Goal: Task Accomplishment & Management: Manage account settings

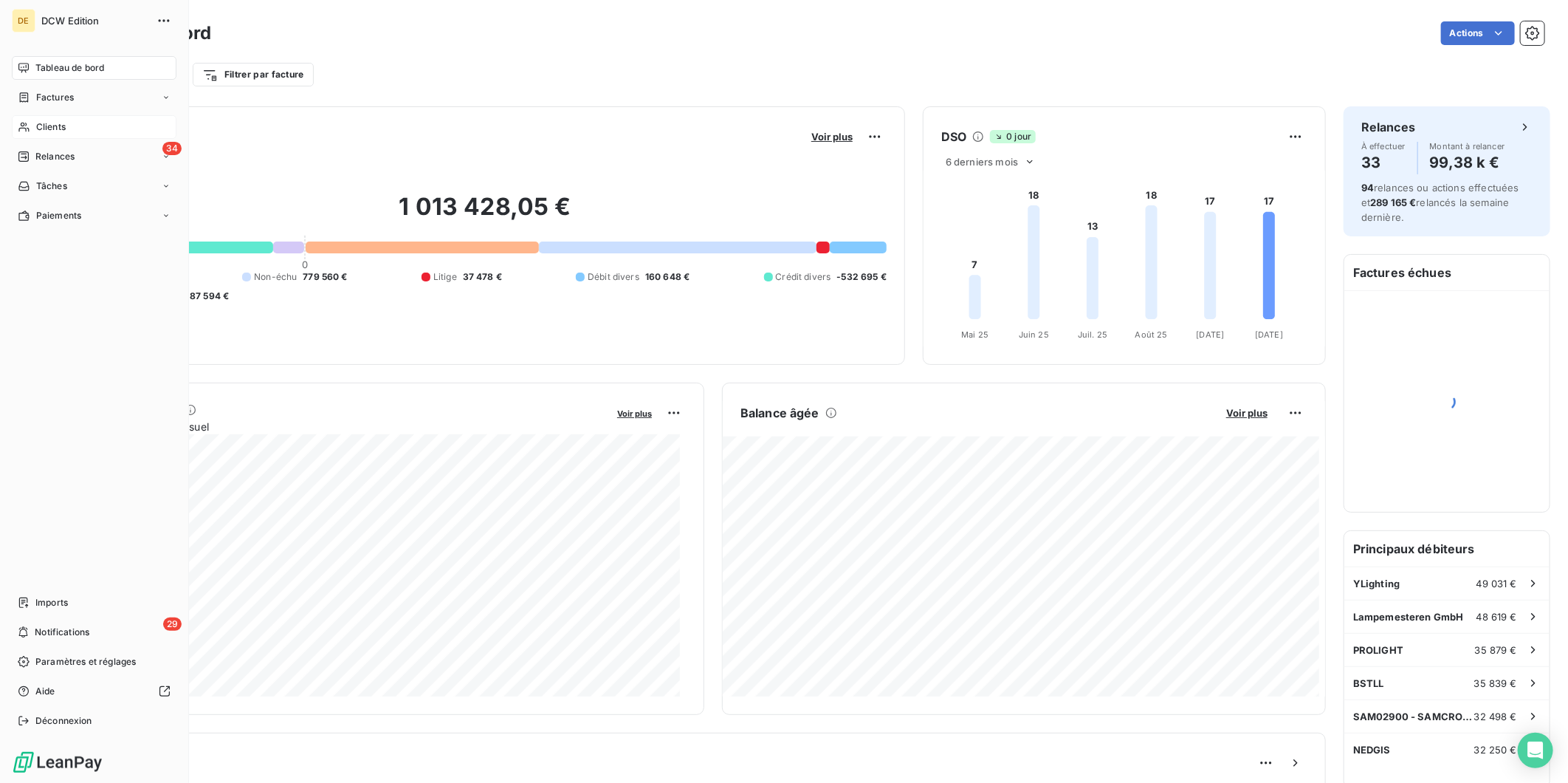
click at [36, 126] on span "Clients" at bounding box center [51, 127] width 29 height 13
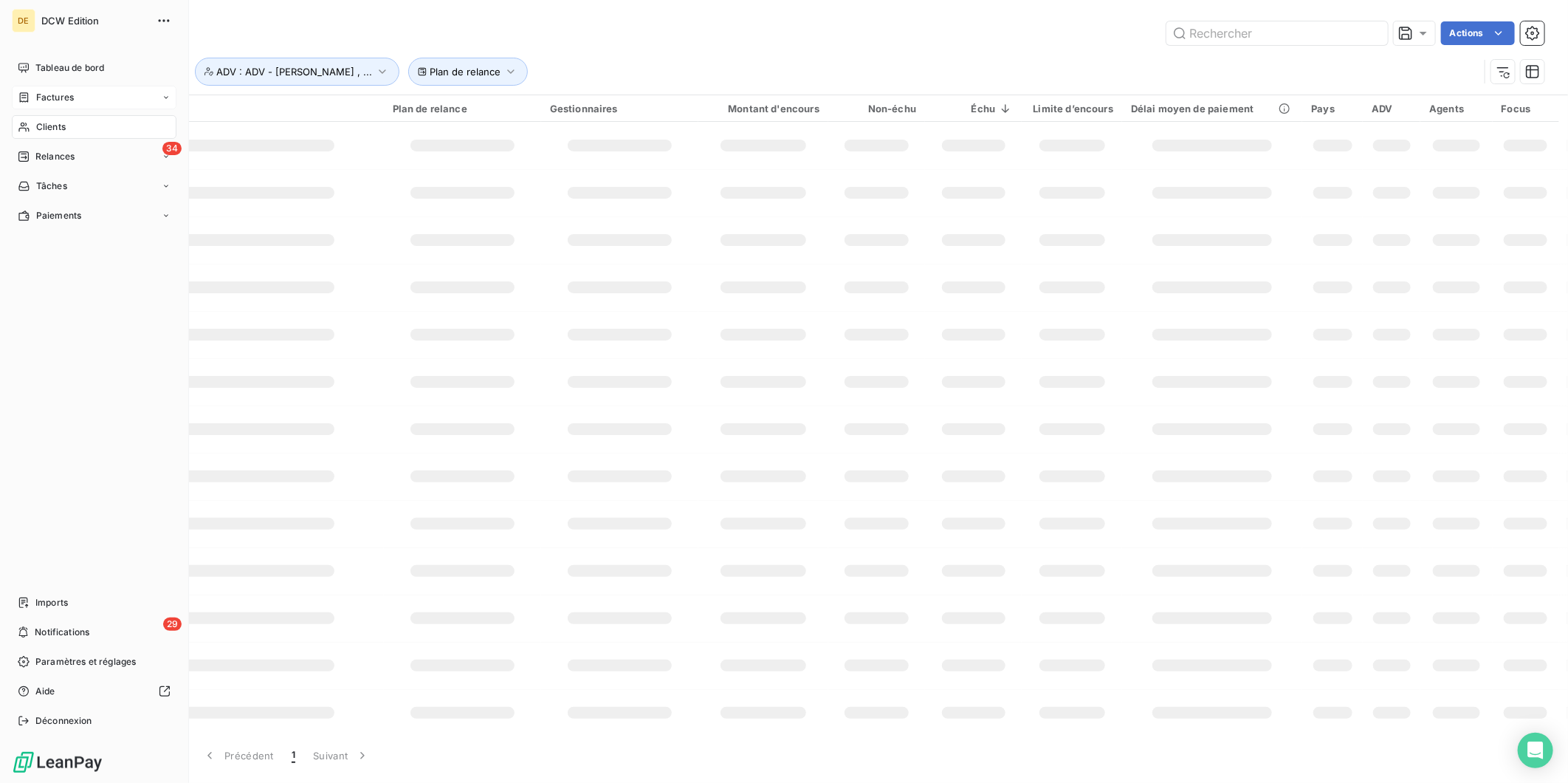
click at [41, 94] on span "Factures" at bounding box center [55, 97] width 37 height 13
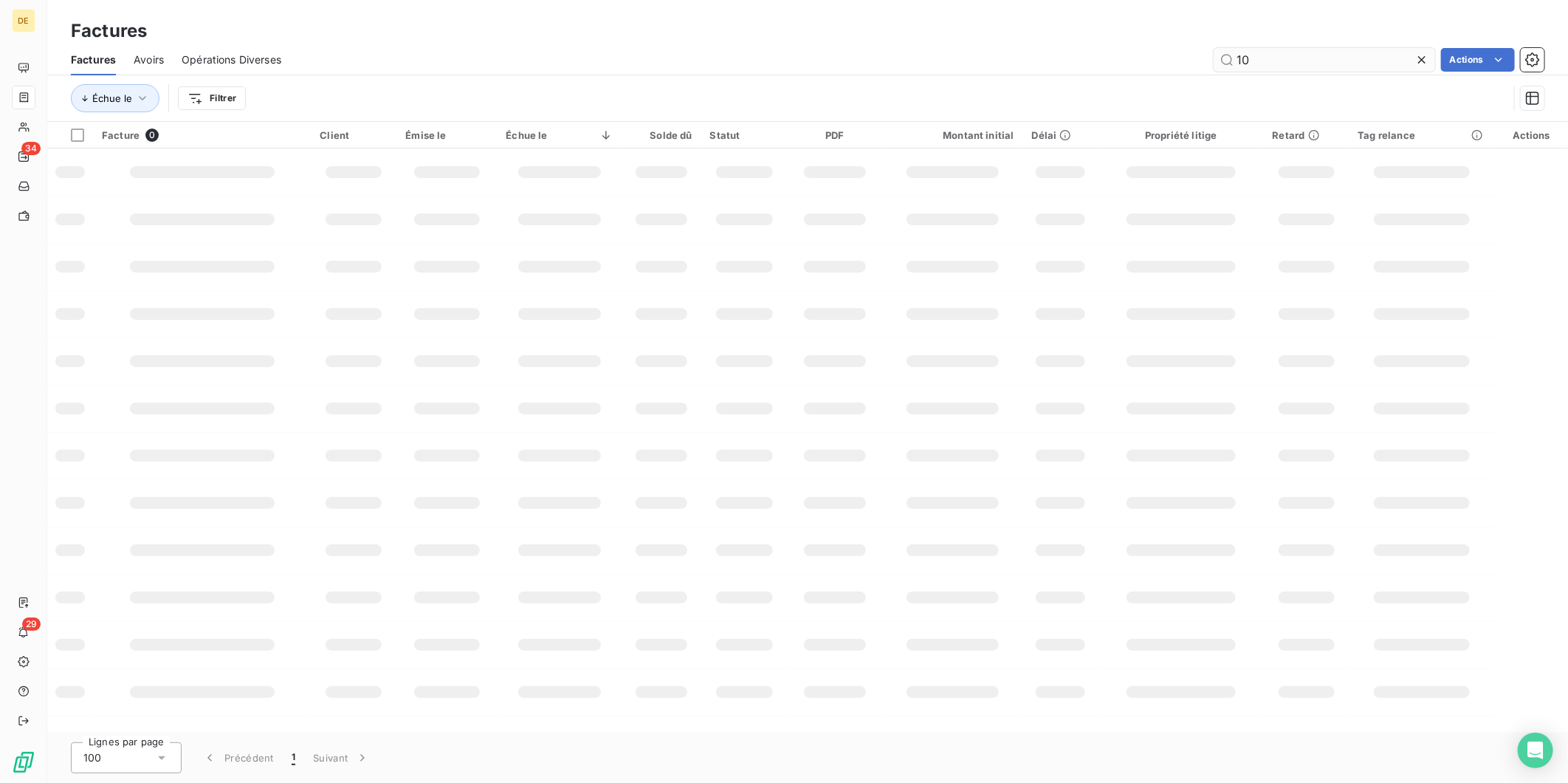
type input "1"
type input "82174"
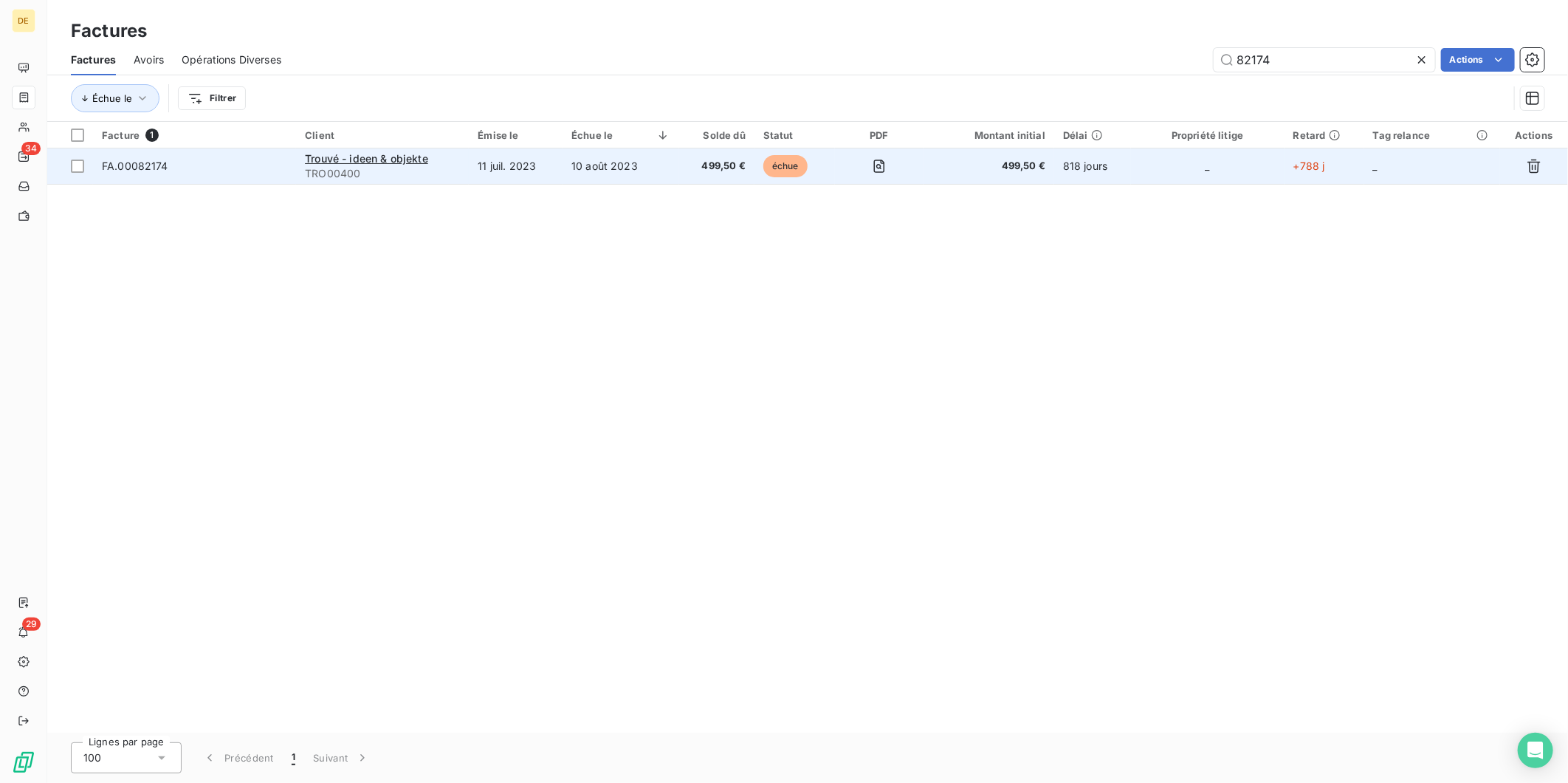
click at [625, 173] on td "10 août 2023" at bounding box center [621, 166] width 117 height 35
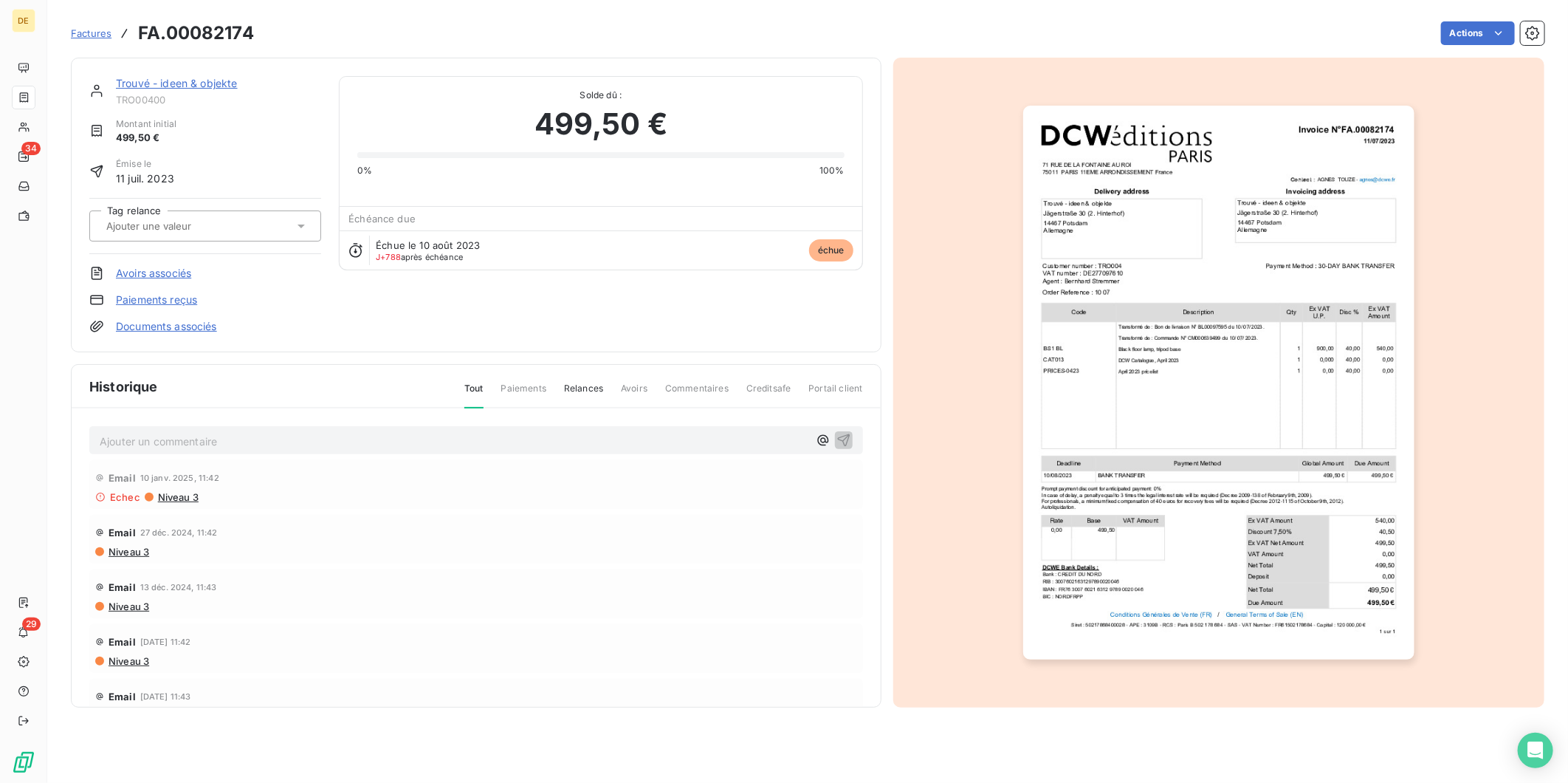
click at [143, 84] on link "Trouvé - ideen & objekte" at bounding box center [176, 83] width 122 height 12
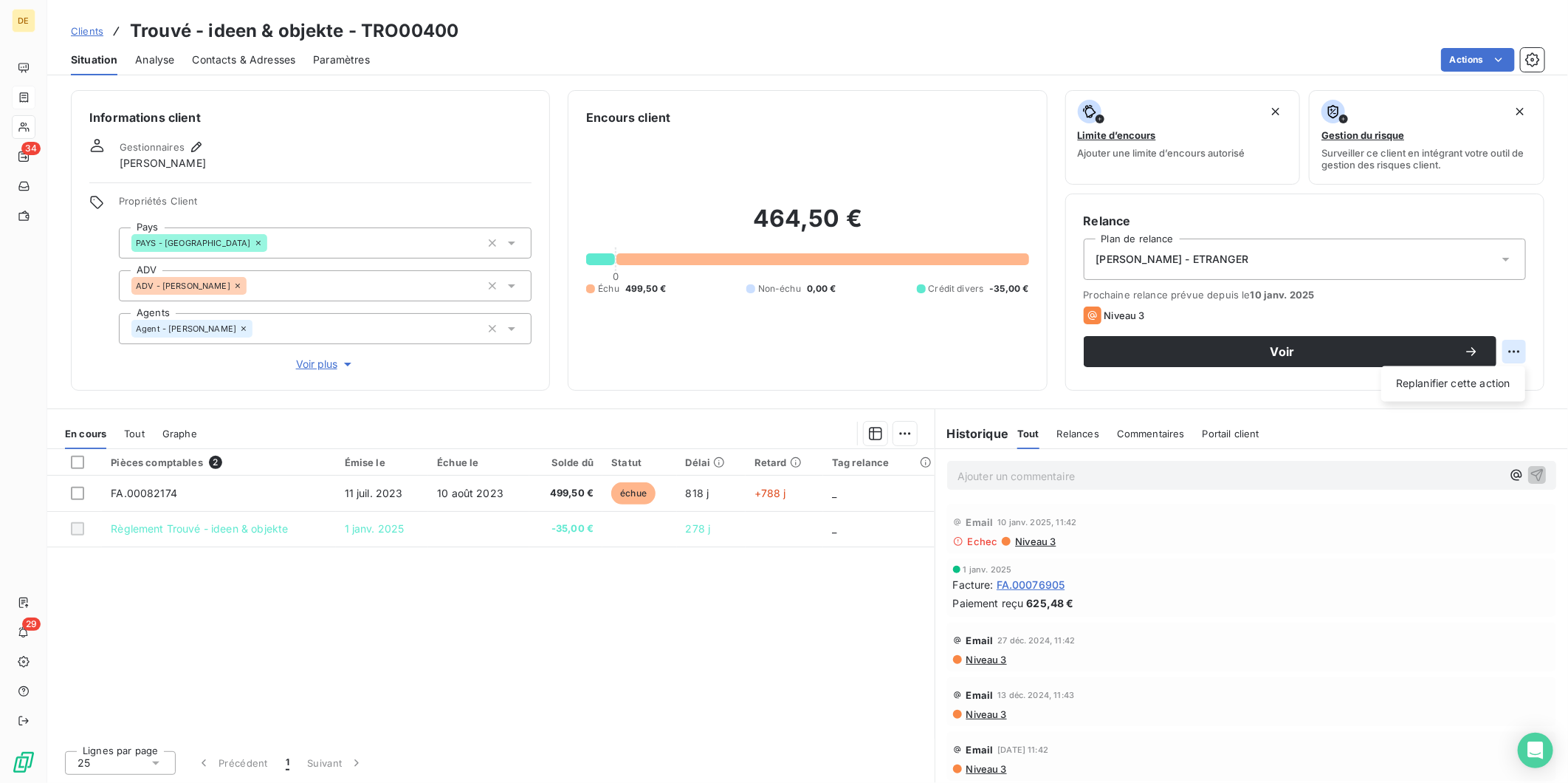
click at [1510, 342] on html "DE 34 29 Clients Trouvé - ideen & objekte - TRO00400 Situation Analyse Contacts…" at bounding box center [784, 391] width 1568 height 783
click at [1440, 392] on div "Replanifier cette action" at bounding box center [1453, 384] width 132 height 24
select select "9"
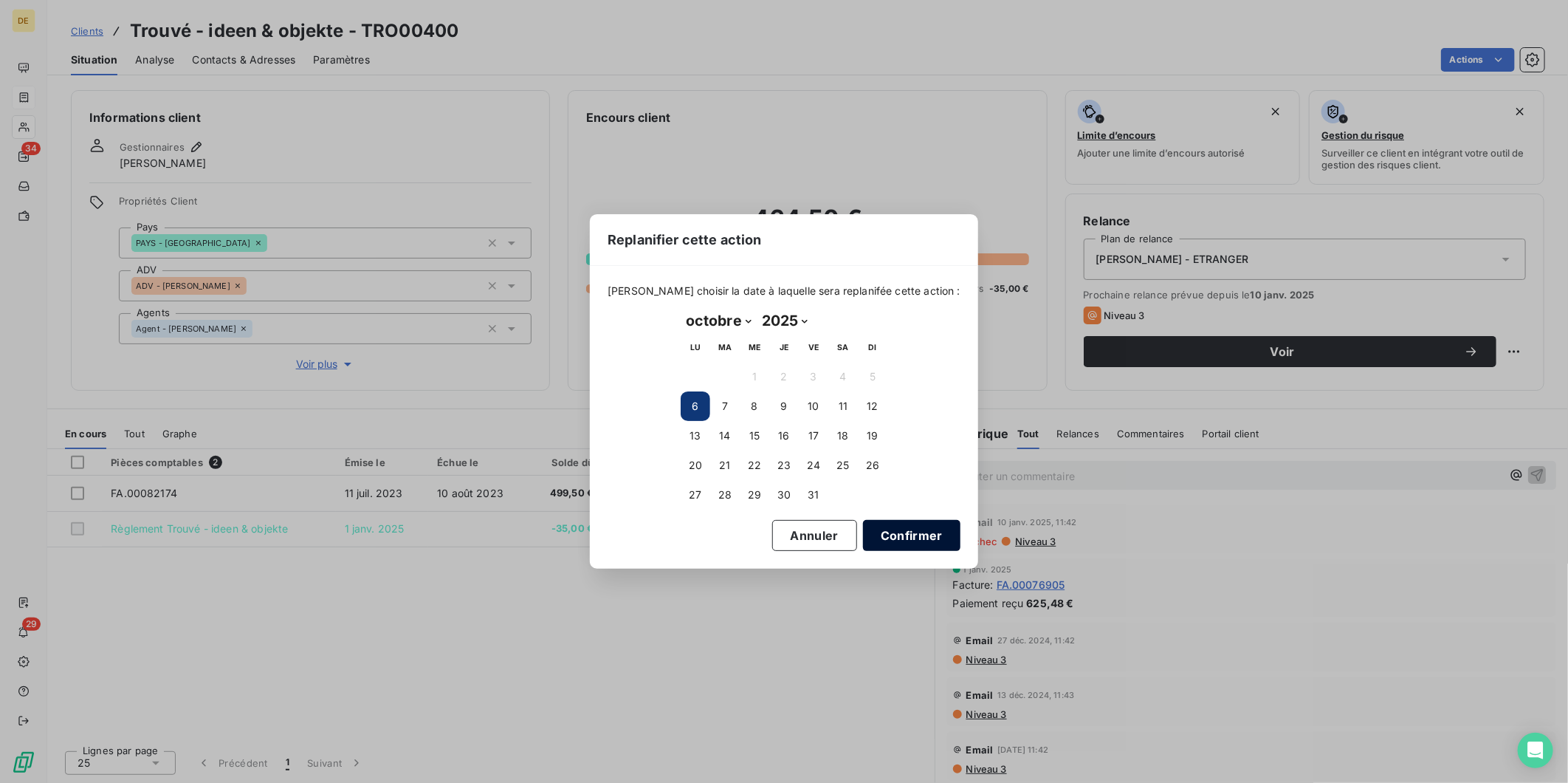
click at [888, 525] on button "Confirmer" at bounding box center [912, 535] width 98 height 31
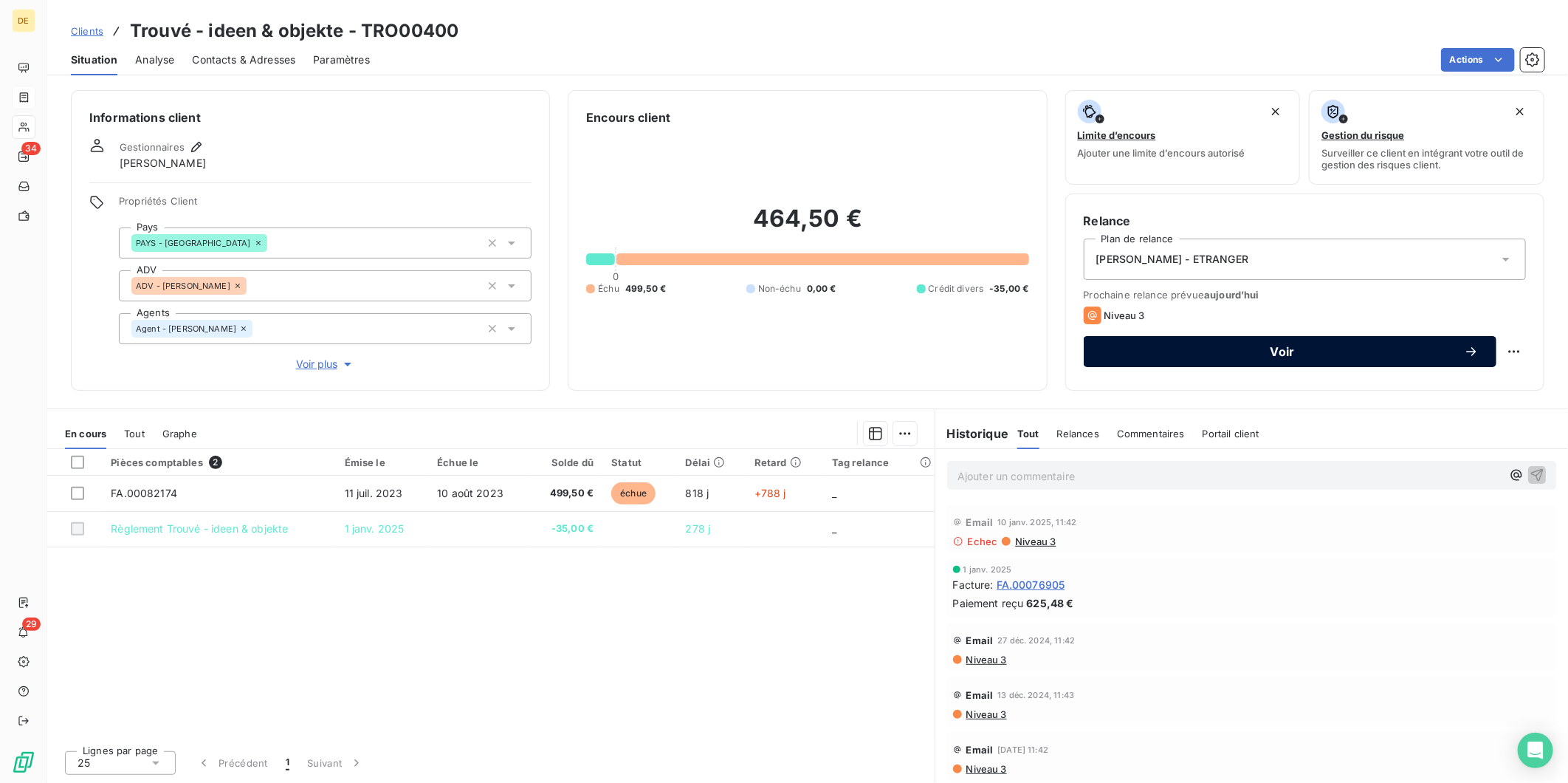
click at [1250, 355] on span "Voir" at bounding box center [1282, 351] width 363 height 12
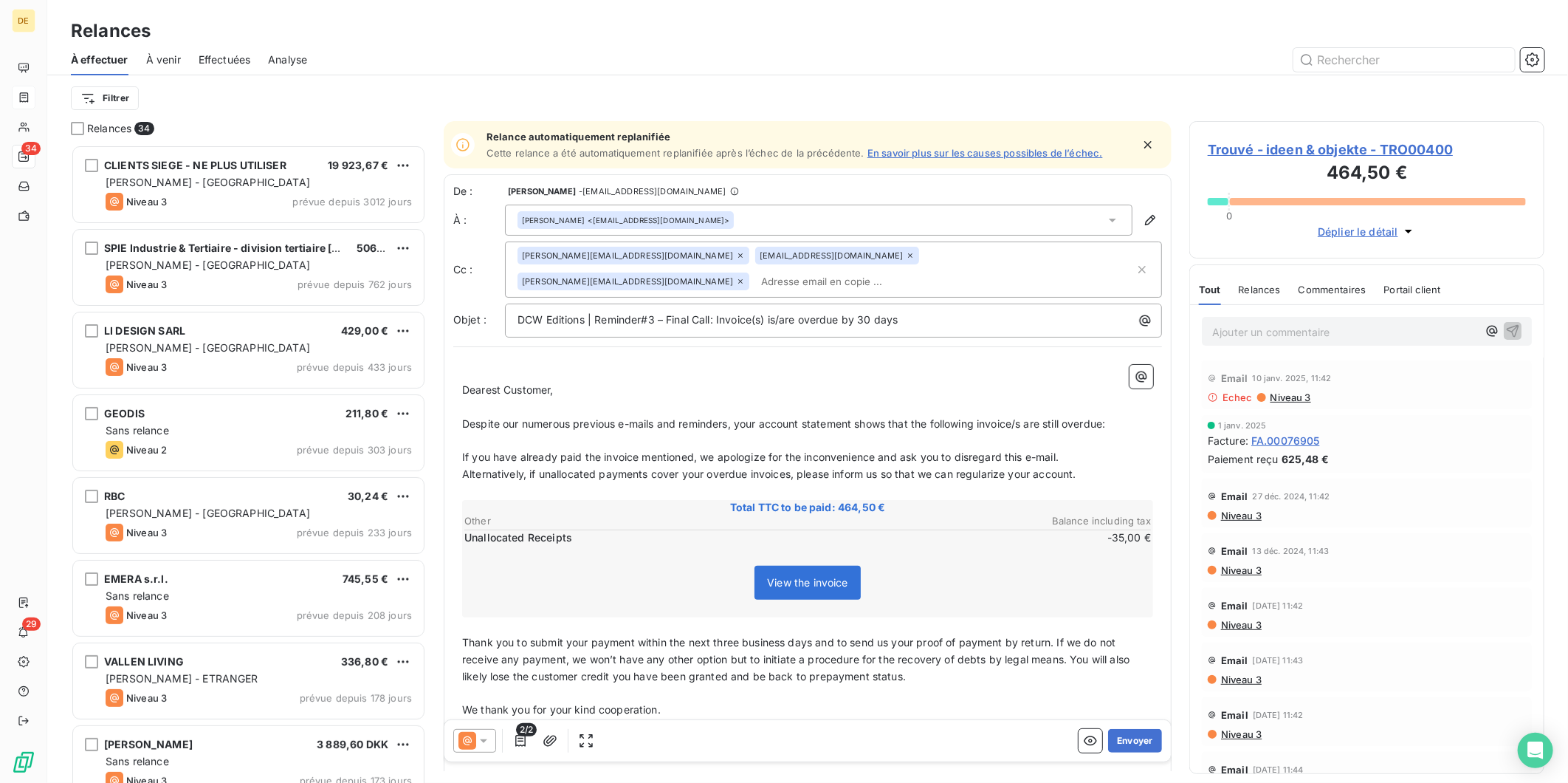
click at [603, 527] on div "Total TTC to be paid: 464,50 € Other Balance including tax Unallocated Receipts…" at bounding box center [807, 559] width 691 height 117
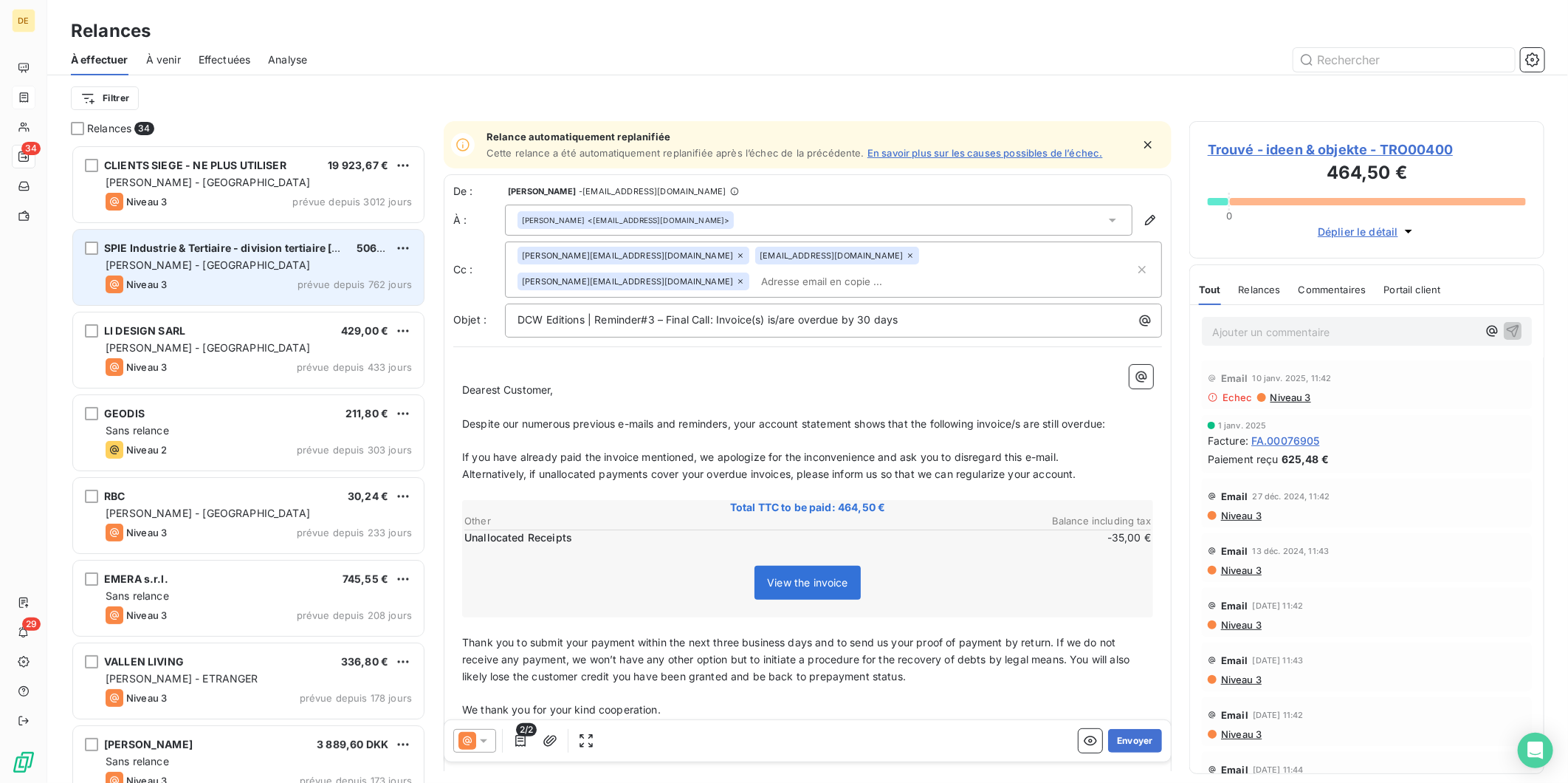
click at [263, 245] on span "SPIE Industrie & Tertiaire - division tertiaire [GEOGRAPHIC_DATA]" at bounding box center [270, 247] width 333 height 12
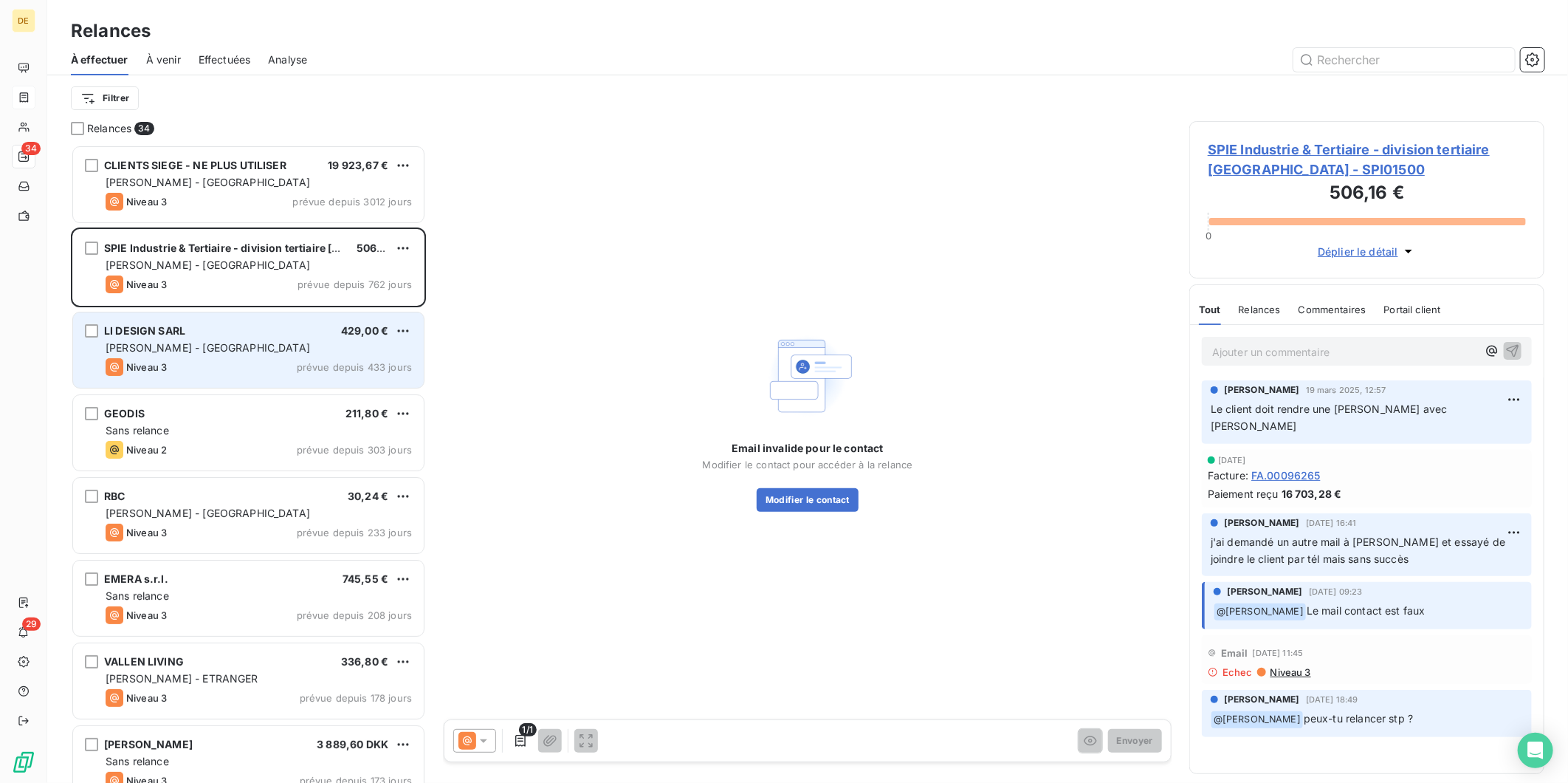
click at [249, 322] on div "LI DESIGN SARL 429,00 € [PERSON_NAME] - France Niveau 3 prévue depuis 433 jours" at bounding box center [247, 349] width 350 height 75
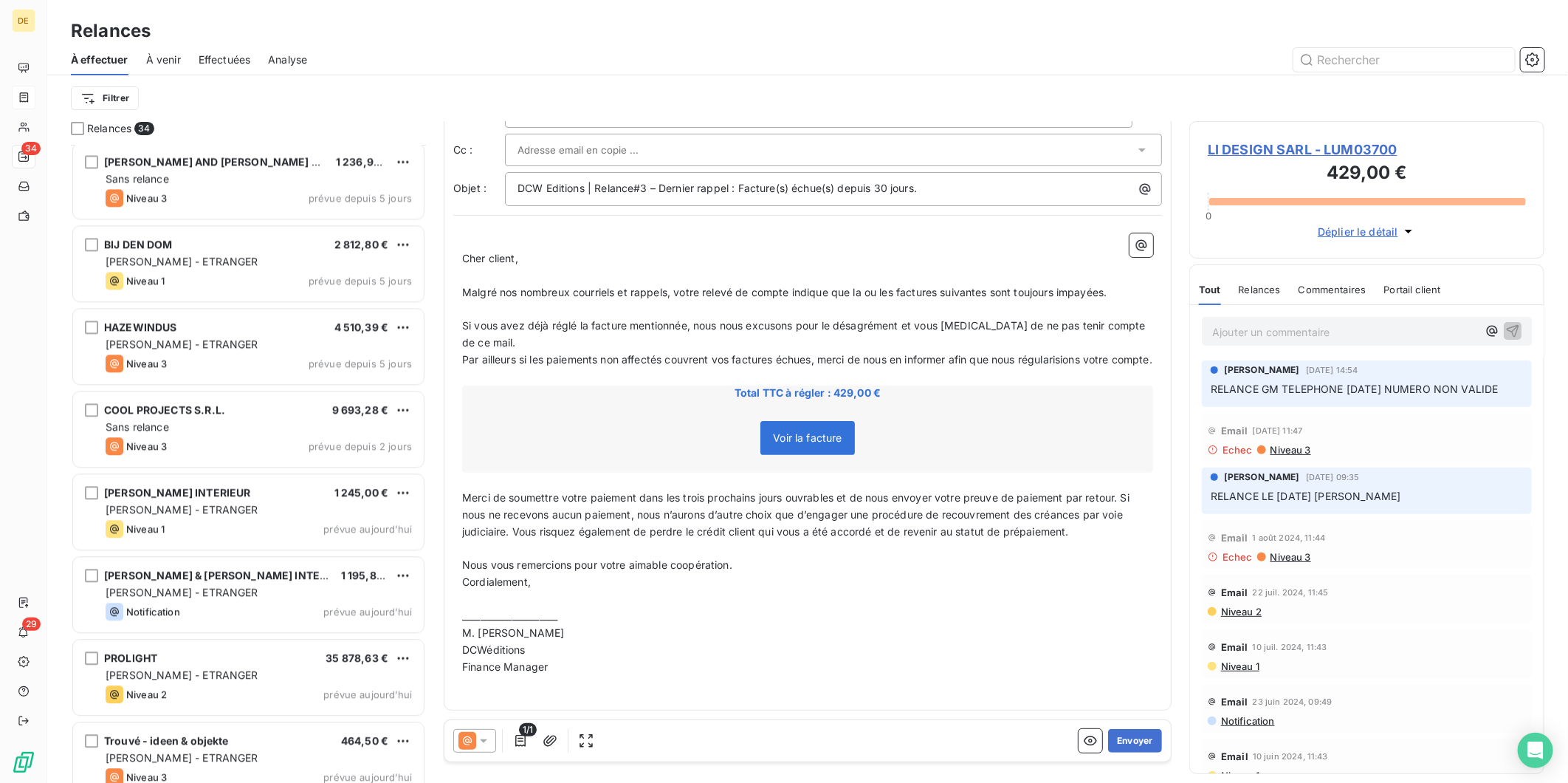
scroll to position [2173, 0]
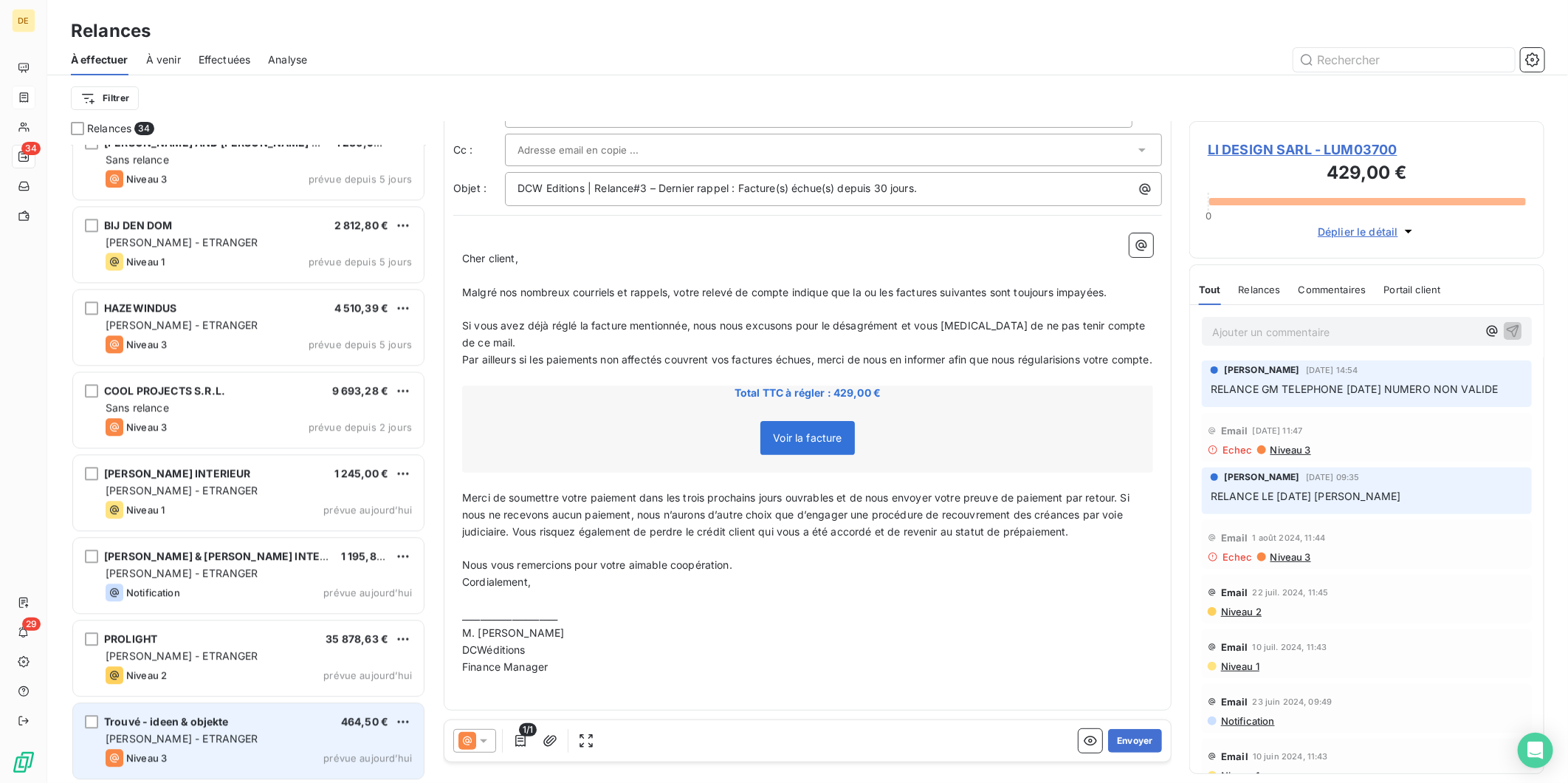
click at [197, 726] on div "Trouvé - ideen & objekte" at bounding box center [166, 721] width 125 height 15
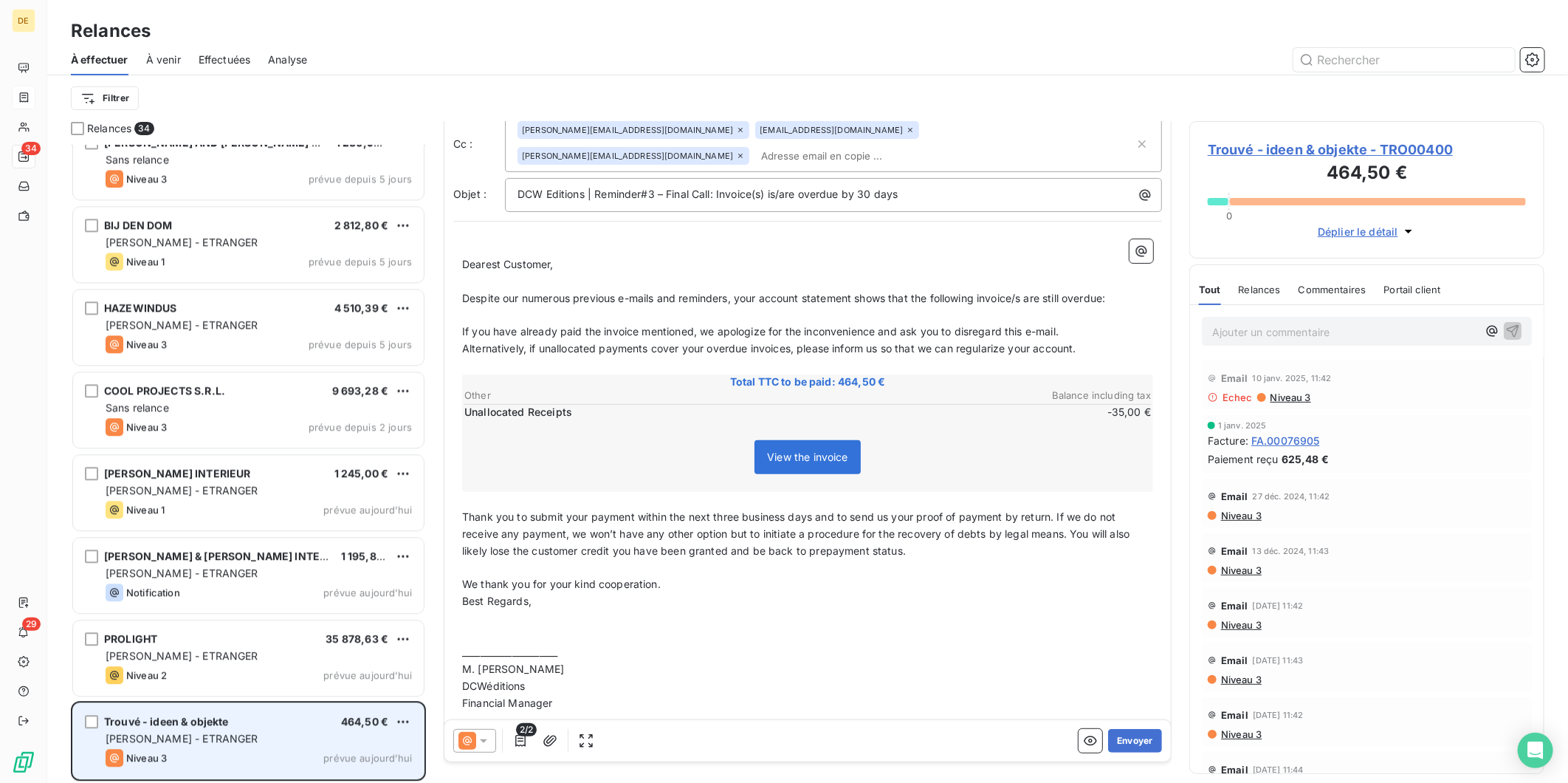
scroll to position [74, 0]
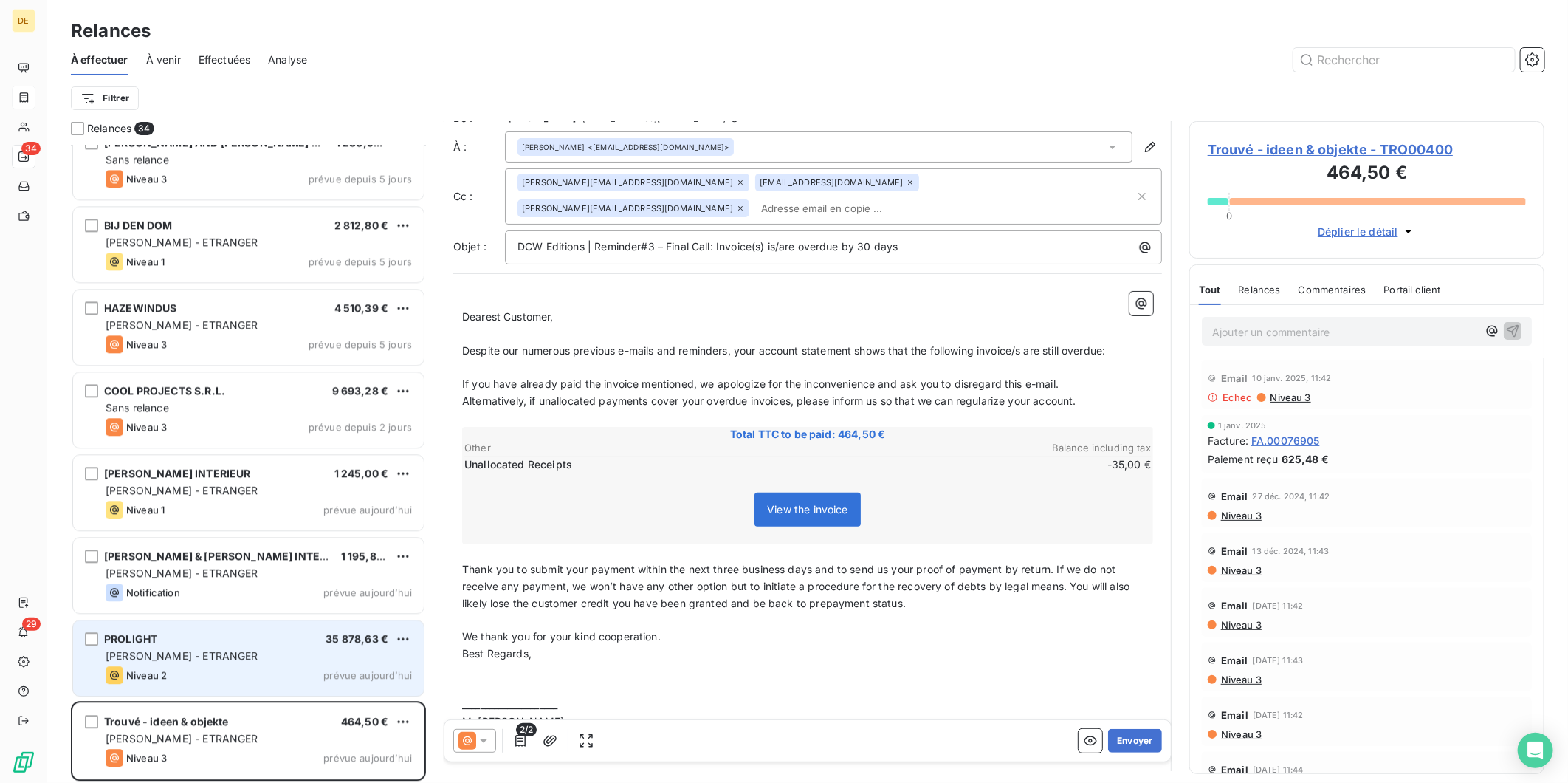
click at [189, 651] on span "[PERSON_NAME] - ETRANGER" at bounding box center [182, 655] width 153 height 12
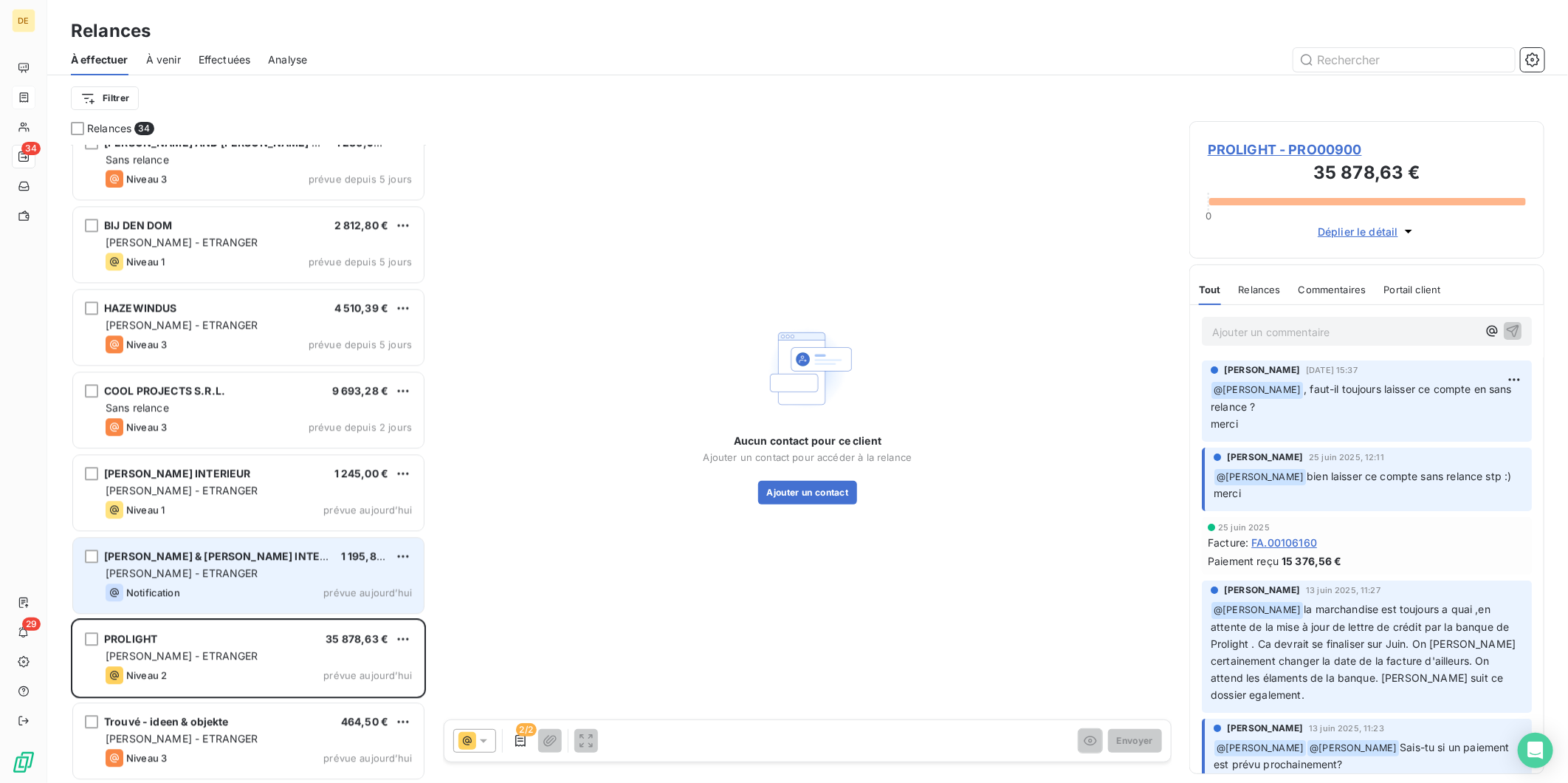
click at [207, 562] on div "[PERSON_NAME] & [PERSON_NAME] INTERIEUR" at bounding box center [216, 556] width 225 height 15
